Goal: Task Accomplishment & Management: Use online tool/utility

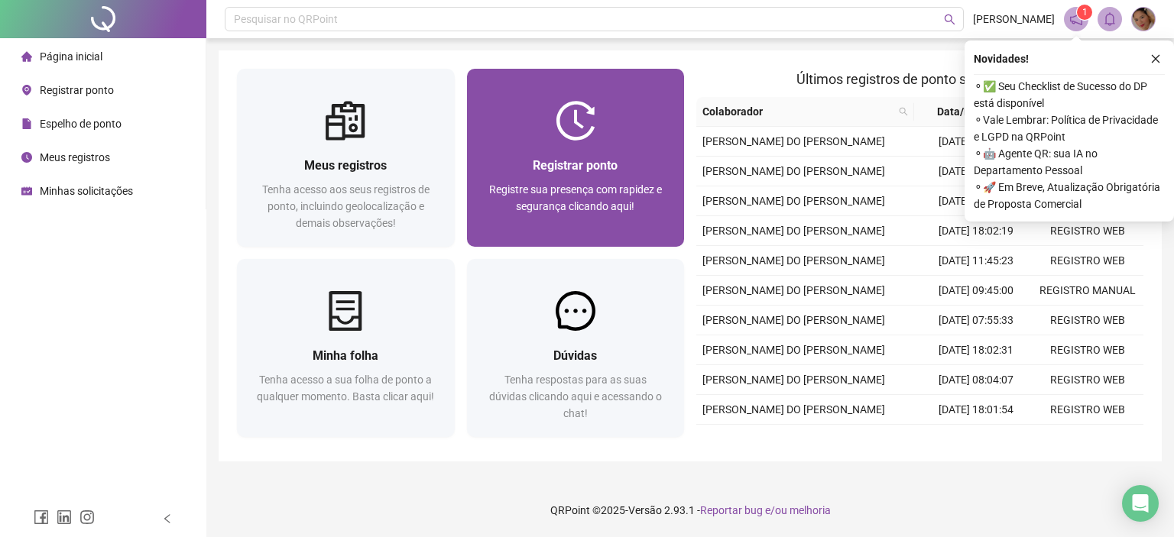
click at [553, 144] on div "Registrar ponto Registre sua presença com rapidez e segurança clicando aqui!" at bounding box center [576, 194] width 218 height 106
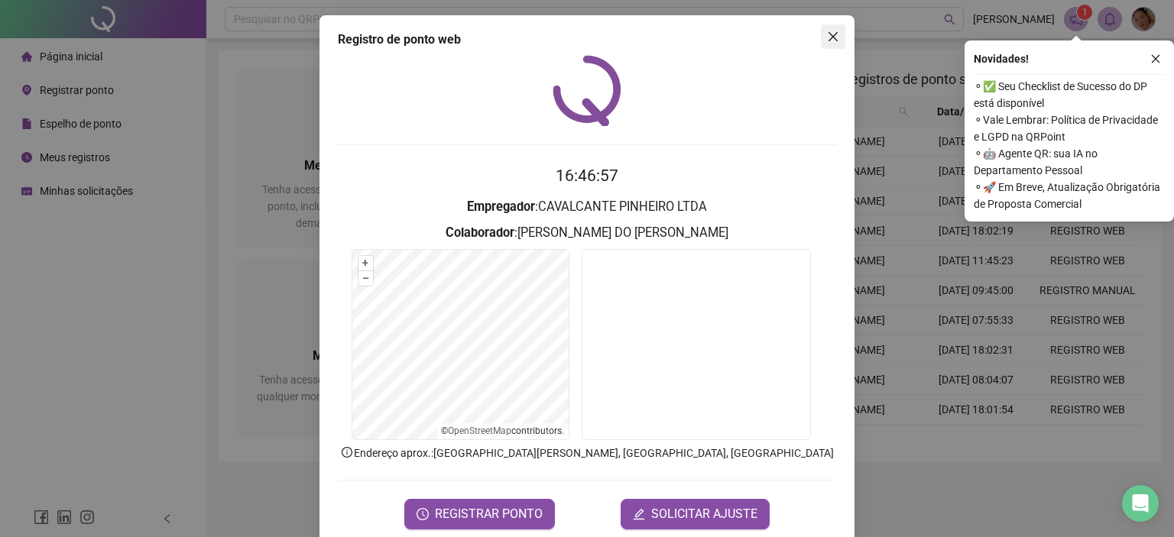
click at [828, 35] on icon "close" at bounding box center [832, 36] width 9 height 9
